Goal: Task Accomplishment & Management: Manage account settings

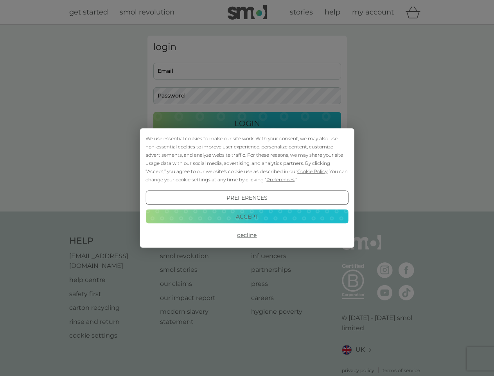
click at [313, 171] on span "Cookie Policy" at bounding box center [312, 171] width 30 height 6
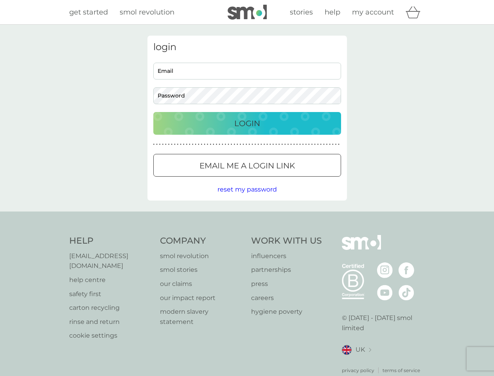
click at [280, 179] on div "login Email Password Login ● ● ● ● ● ● ● ● ● ● ● ● ● ● ● ● ● ● ● ● ● ● ● ● ● ● …" at bounding box center [248, 118] width 200 height 165
click at [247, 198] on div "login Email Password Login ● ● ● ● ● ● ● ● ● ● ● ● ● ● ● ● ● ● ● ● ● ● ● ● ● ● …" at bounding box center [248, 118] width 200 height 165
click at [247, 235] on div "Help [EMAIL_ADDRESS][DOMAIN_NAME] help centre safety first carton recycling rin…" at bounding box center [247, 304] width 356 height 139
click at [247, 216] on div "Help [EMAIL_ADDRESS][DOMAIN_NAME] help centre safety first carton recycling rin…" at bounding box center [247, 304] width 494 height 186
